Goal: Task Accomplishment & Management: Complete application form

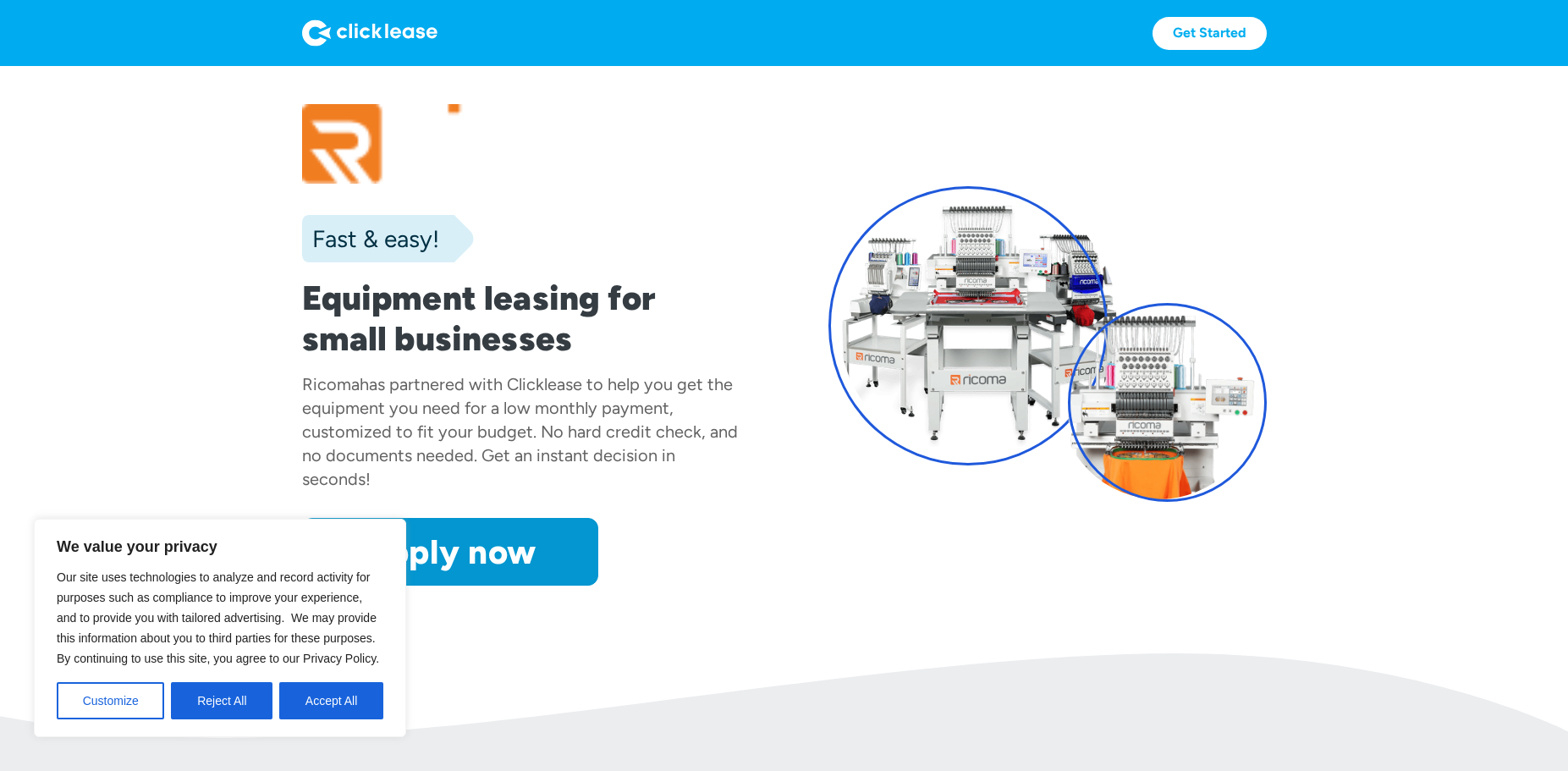
click at [369, 696] on button "Accept All" at bounding box center [331, 701] width 104 height 37
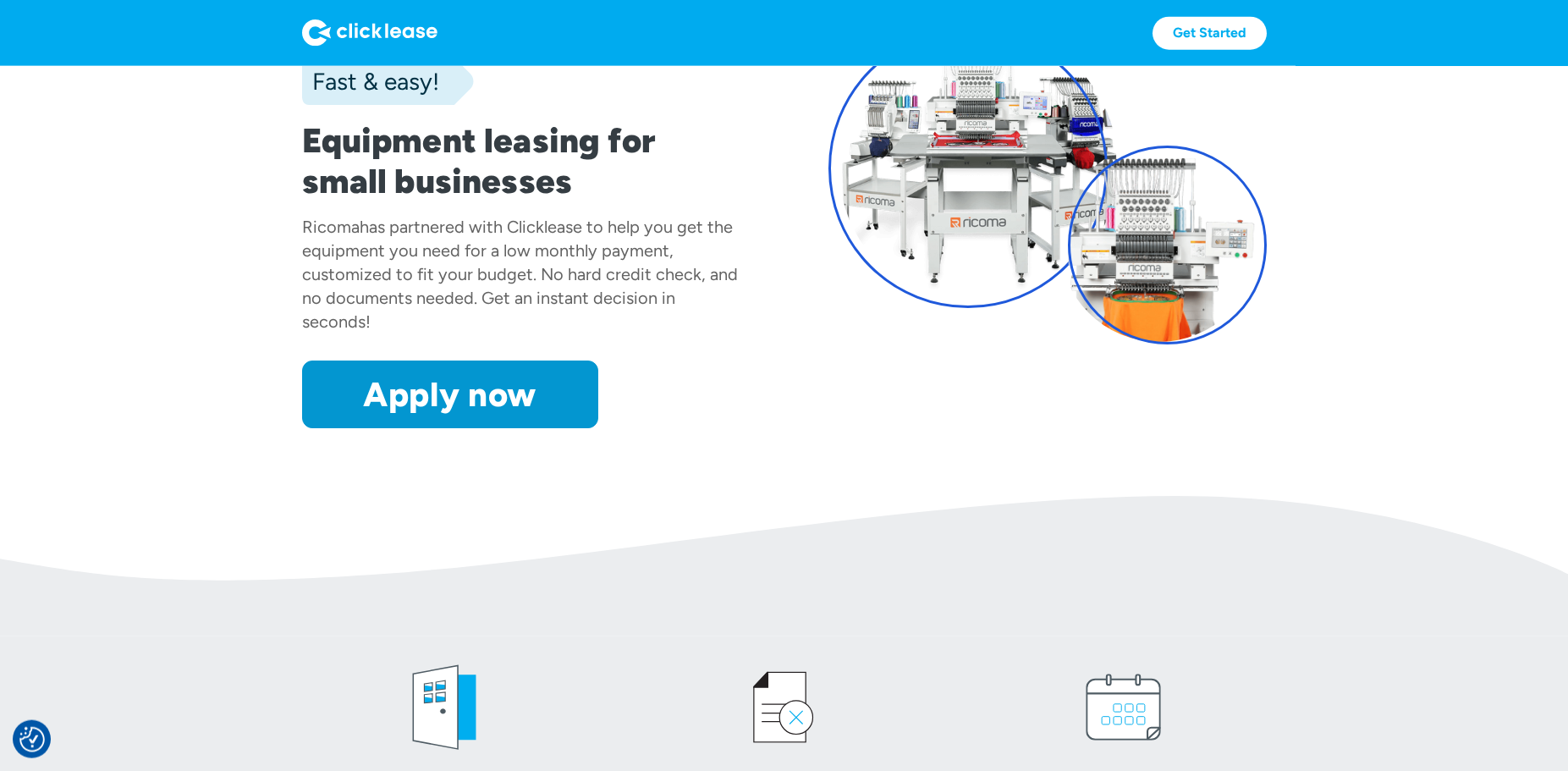
scroll to position [74, 0]
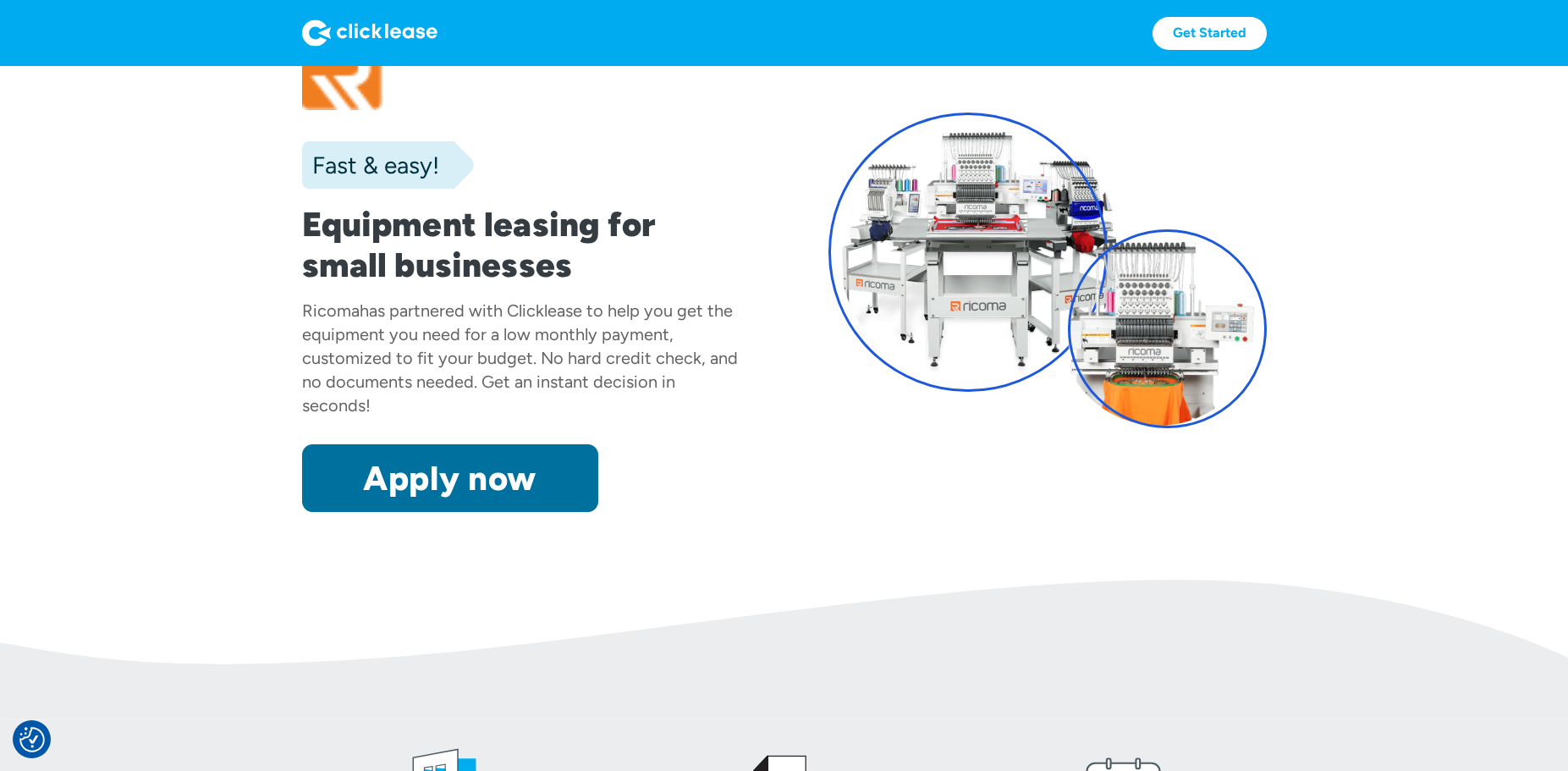
click at [465, 469] on link "Apply now" at bounding box center [451, 478] width 296 height 68
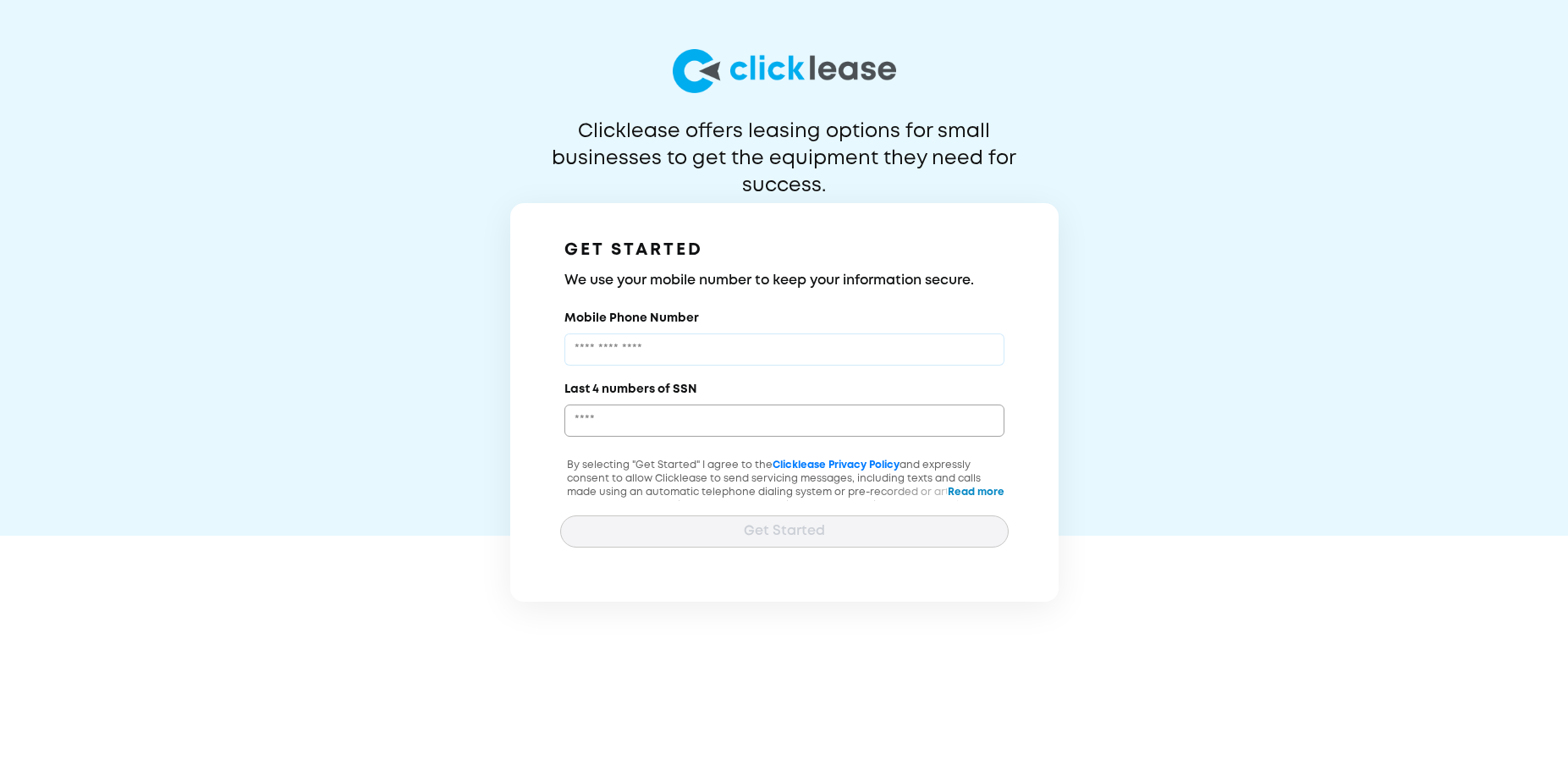
click at [711, 356] on input "Mobile Phone Number" at bounding box center [784, 350] width 440 height 32
